Goal: Information Seeking & Learning: Find specific fact

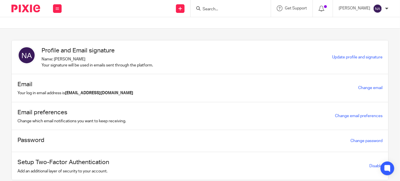
click at [222, 7] on input "Search" at bounding box center [228, 9] width 52 height 5
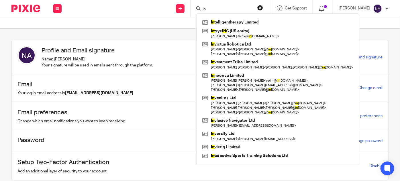
type input "i"
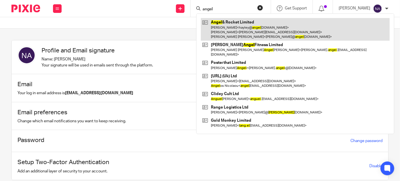
type input "angel"
click at [259, 25] on link at bounding box center [295, 29] width 189 height 23
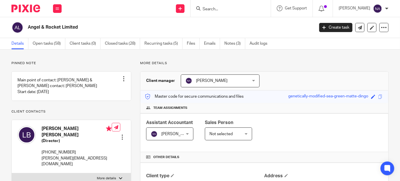
scroll to position [103, 0]
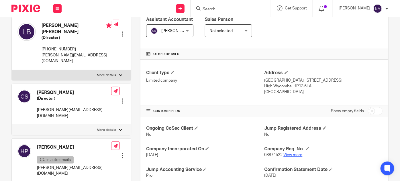
click at [296, 153] on link "View more" at bounding box center [293, 155] width 19 height 4
click at [236, 7] on input "Search" at bounding box center [228, 9] width 52 height 5
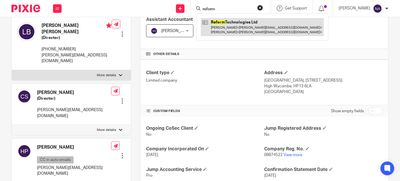
type input "reform"
click at [255, 27] on link at bounding box center [262, 27] width 123 height 18
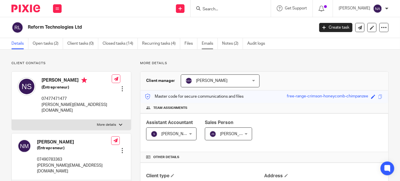
click at [206, 38] on link "Emails" at bounding box center [210, 43] width 16 height 11
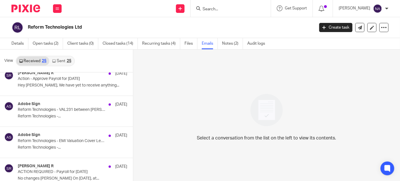
scroll to position [71, 0]
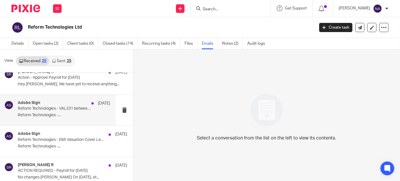
click at [70, 113] on p "Reform Technologies -..." at bounding box center [64, 115] width 92 height 5
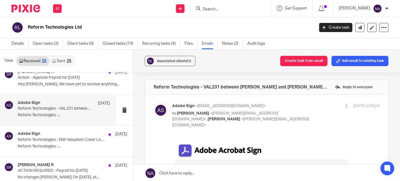
scroll to position [0, 0]
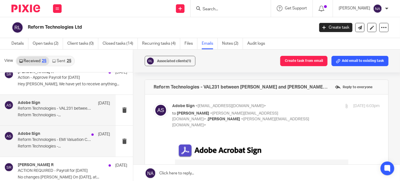
click at [72, 142] on div "Adobe Sign [DATE] Reform Technologies - EMI Valuation Cover Letter between [PER…" at bounding box center [64, 141] width 92 height 19
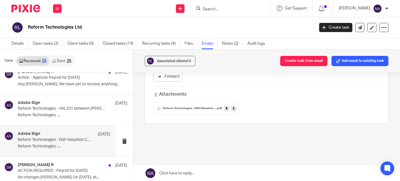
scroll to position [262, 0]
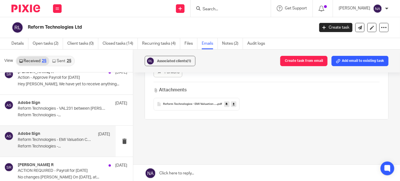
click at [173, 98] on div "Reform Technologies - EMI Valuation Cover Letter - signed .pdf" at bounding box center [197, 104] width 86 height 13
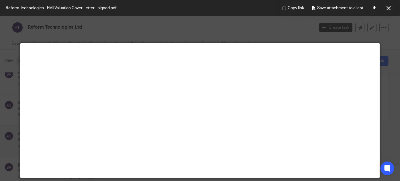
click at [24, 35] on div at bounding box center [200, 90] width 400 height 181
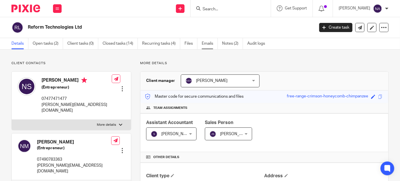
click at [211, 46] on link "Emails" at bounding box center [210, 43] width 16 height 11
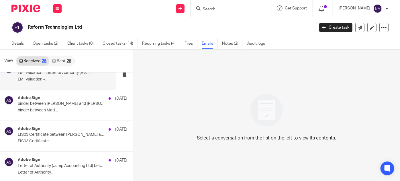
scroll to position [200, 0]
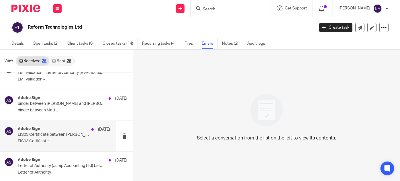
click at [74, 139] on p "EIS03 Certificate..." at bounding box center [64, 141] width 92 height 5
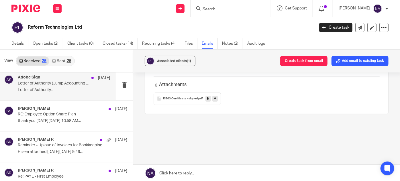
scroll to position [285, 0]
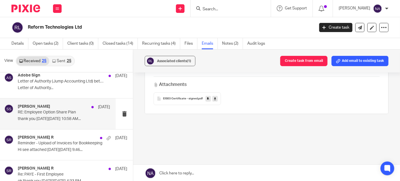
click at [72, 114] on div "Subhashree Sadasivan 4 Jul RE: Employee Option Share Plan thank you On Fri, Jul…" at bounding box center [64, 113] width 92 height 19
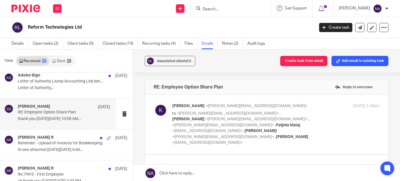
scroll to position [0, 0]
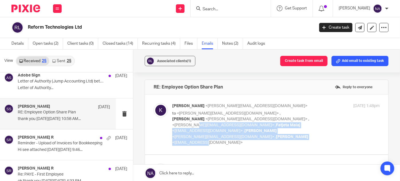
drag, startPoint x: 198, startPoint y: 120, endPoint x: 207, endPoint y: 139, distance: 20.5
click at [207, 139] on p "to <karishma@augustlaw.co.uk> , Neil Saada <neil.s@feelreformed.com> , <subhash…" at bounding box center [241, 128] width 138 height 35
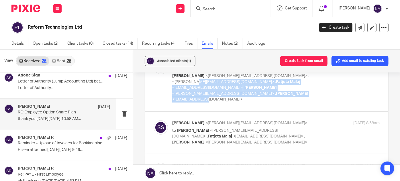
scroll to position [50, 0]
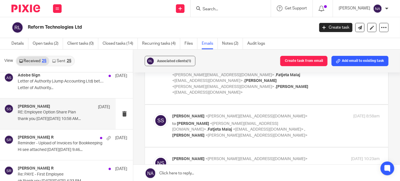
click at [205, 134] on span "<matt@therisegroup.co.uk>" at bounding box center [256, 136] width 102 height 4
checkbox input "true"
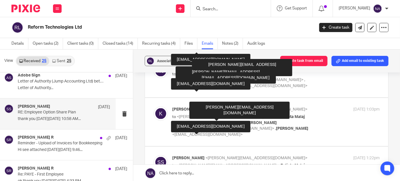
scroll to position [382, 0]
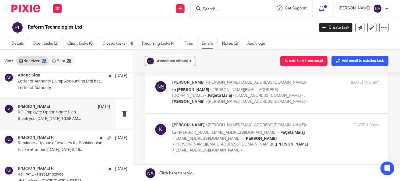
click at [229, 148] on span "<ashwini@jumpaccounting.co.uk>" at bounding box center [207, 150] width 70 height 4
checkbox input "true"
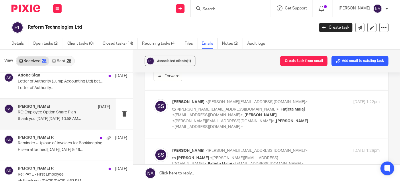
scroll to position [1097, 0]
click at [225, 125] on span "<ashwini@jumpaccounting.co.uk>" at bounding box center [207, 127] width 70 height 4
checkbox input "true"
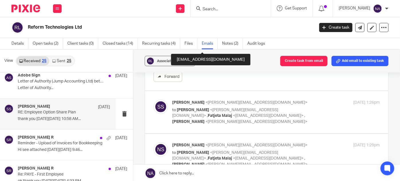
scroll to position [1296, 0]
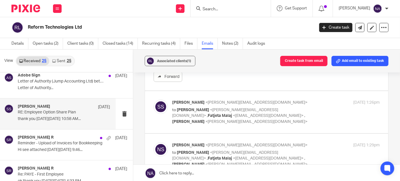
click at [216, 119] on label at bounding box center [266, 112] width 243 height 42
click at [154, 100] on input "checkbox" at bounding box center [153, 99] width 0 height 0
checkbox input "true"
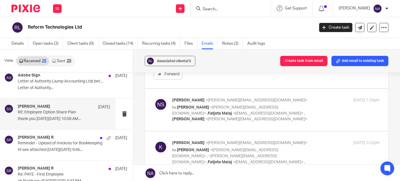
scroll to position [1498, 0]
click at [218, 118] on label at bounding box center [266, 110] width 243 height 42
click at [154, 97] on input "checkbox" at bounding box center [153, 97] width 0 height 0
checkbox input "true"
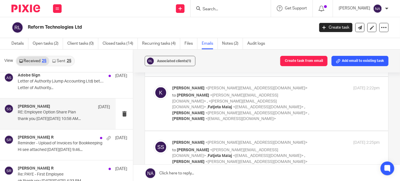
scroll to position [1713, 0]
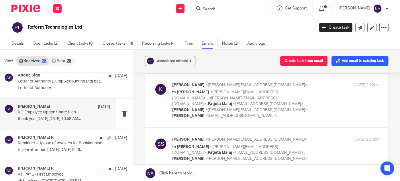
click at [209, 114] on label at bounding box center [266, 101] width 243 height 54
click at [154, 82] on input "checkbox" at bounding box center [153, 82] width 0 height 0
checkbox input "true"
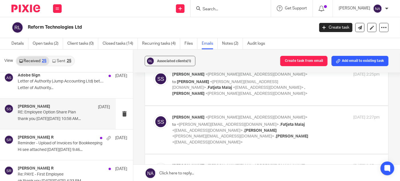
scroll to position [2018, 0]
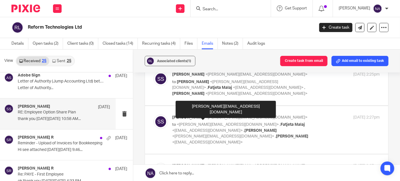
click at [220, 123] on span "<karishma@augustlaw.co.uk>" at bounding box center [228, 125] width 102 height 4
checkbox input "true"
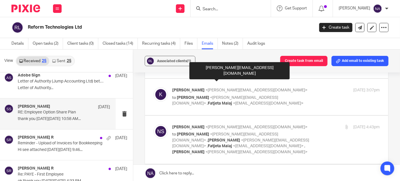
scroll to position [2237, 0]
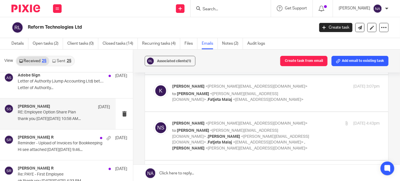
click at [206, 97] on label at bounding box center [266, 93] width 243 height 36
click at [154, 84] on input "checkbox" at bounding box center [153, 83] width 0 height 0
checkbox input "true"
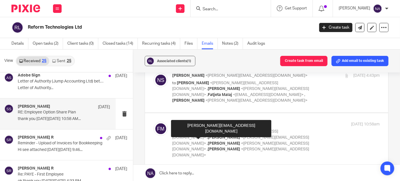
scroll to position [2728, 0]
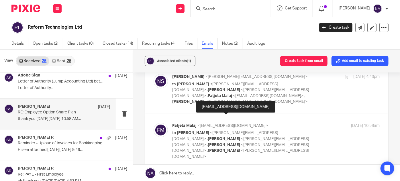
click at [223, 124] on span "<fatjeta@jumpaccounting.co.uk>" at bounding box center [232, 126] width 70 height 4
checkbox input "true"
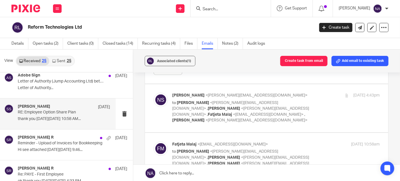
scroll to position [2708, 0]
click at [205, 119] on span "<matt@therisegroup.co.uk>" at bounding box center [256, 121] width 102 height 4
checkbox input "true"
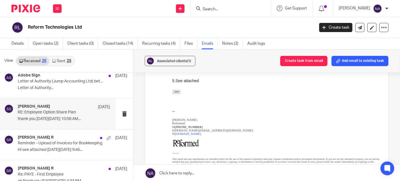
scroll to position [2806, 0]
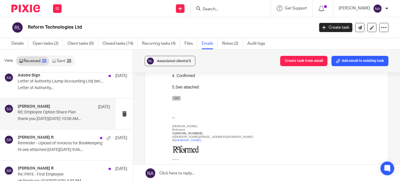
click at [176, 97] on icon "button" at bounding box center [177, 98] width 4 height 4
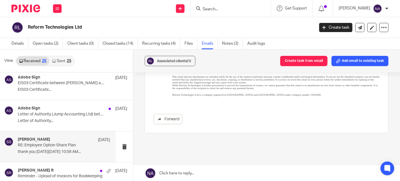
scroll to position [250, 0]
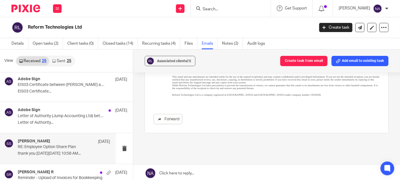
click at [70, 65] on link "Sent 25" at bounding box center [61, 60] width 25 height 9
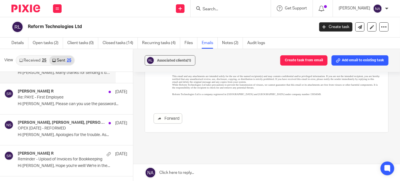
scroll to position [176, 0]
